Goal: Information Seeking & Learning: Learn about a topic

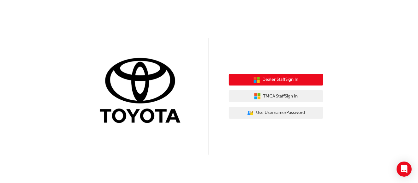
click at [278, 79] on span "Dealer Staff Sign In" at bounding box center [281, 79] width 36 height 7
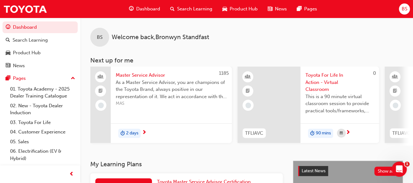
click at [197, 5] on span "Search Learning" at bounding box center [194, 8] width 35 height 7
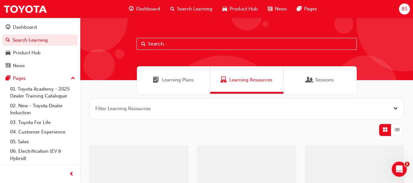
click at [183, 43] on input "text" at bounding box center [247, 44] width 220 height 12
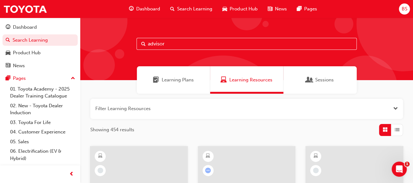
type input "advisor"
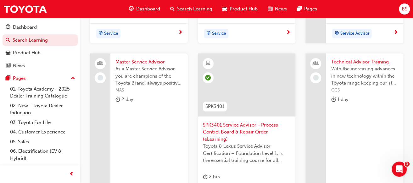
scroll to position [252, 0]
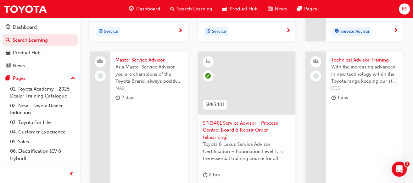
click at [140, 58] on span "Master Service Advisor" at bounding box center [149, 59] width 67 height 7
